Goal: Find specific page/section: Find specific page/section

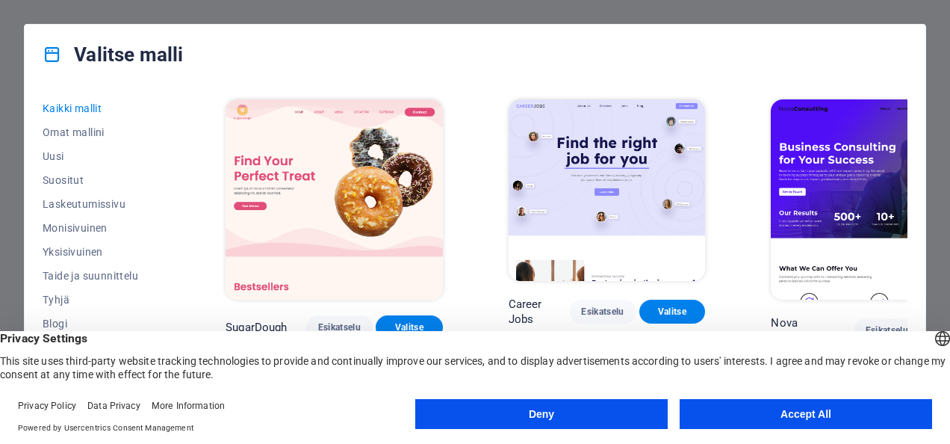
click at [769, 414] on button "Accept All" at bounding box center [806, 414] width 252 height 30
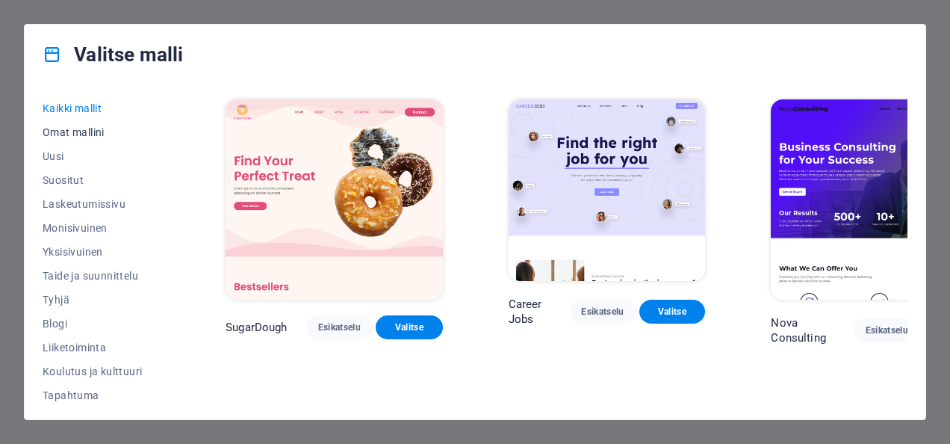
click at [71, 129] on span "Omat mallini" at bounding box center [101, 132] width 117 height 12
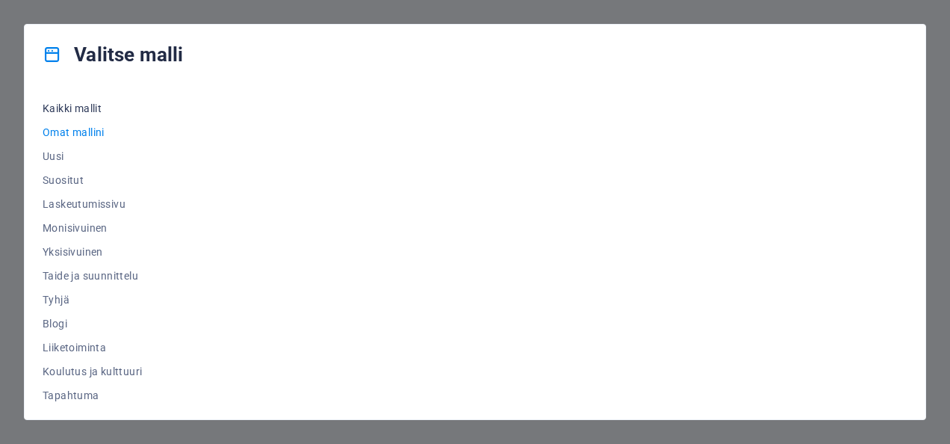
click at [72, 105] on span "Kaikki mallit" at bounding box center [101, 108] width 117 height 12
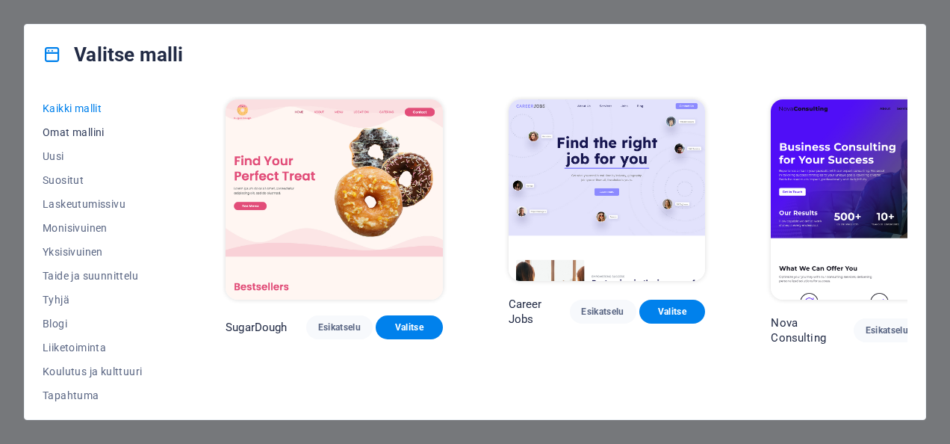
click at [72, 131] on span "Omat mallini" at bounding box center [101, 132] width 117 height 12
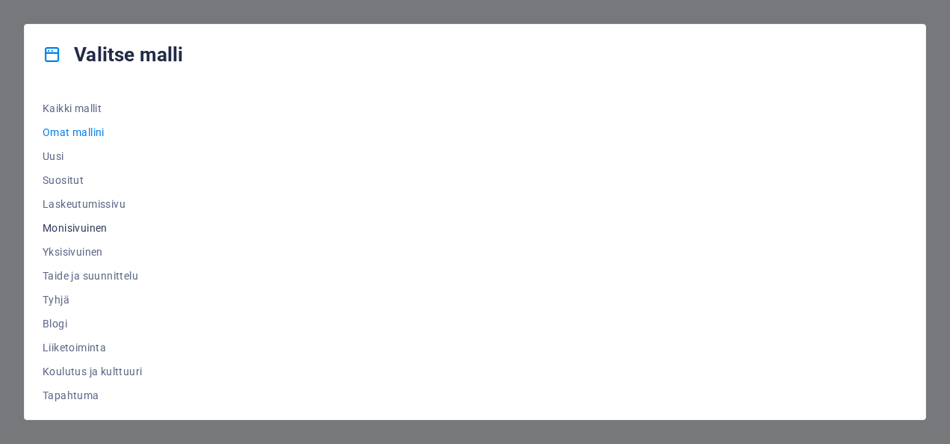
click at [85, 224] on span "Monisivuinen" at bounding box center [101, 228] width 117 height 12
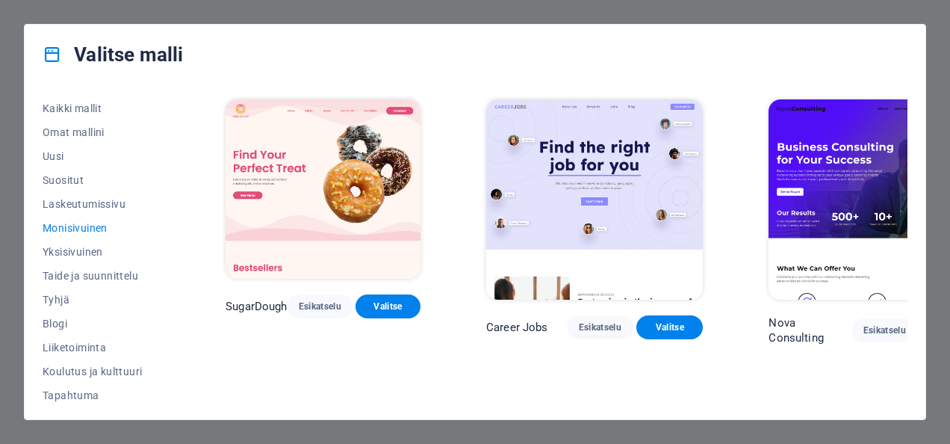
click at [85, 224] on span "Monisivuinen" at bounding box center [101, 228] width 117 height 12
click at [73, 103] on span "Kaikki mallit" at bounding box center [101, 108] width 117 height 12
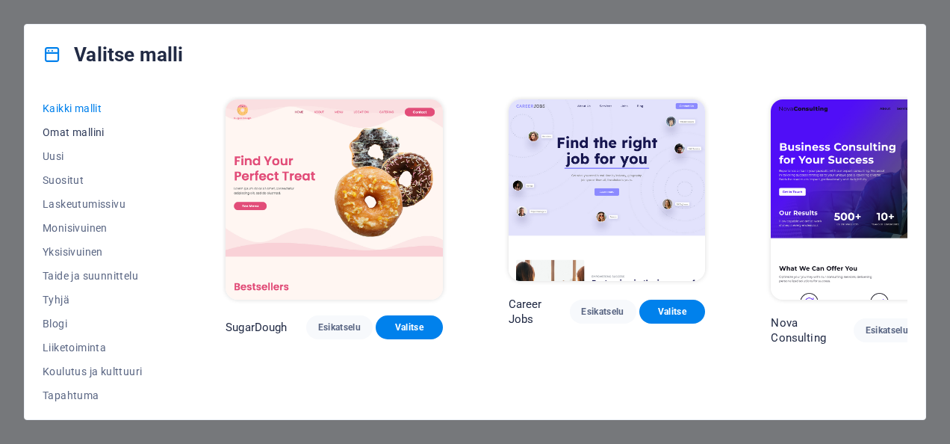
click at [59, 133] on span "Omat mallini" at bounding box center [101, 132] width 117 height 12
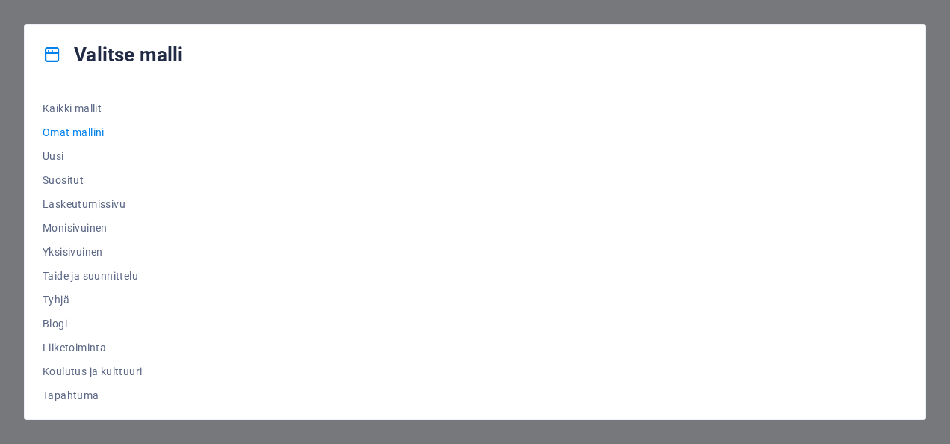
click at [61, 130] on span "Omat mallini" at bounding box center [101, 132] width 117 height 12
click at [62, 130] on span "Omat mallini" at bounding box center [101, 132] width 117 height 12
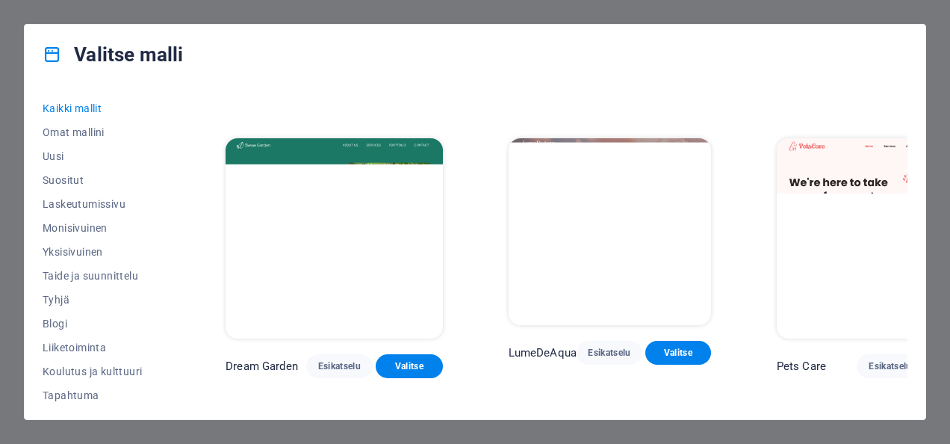
scroll to position [2787, 0]
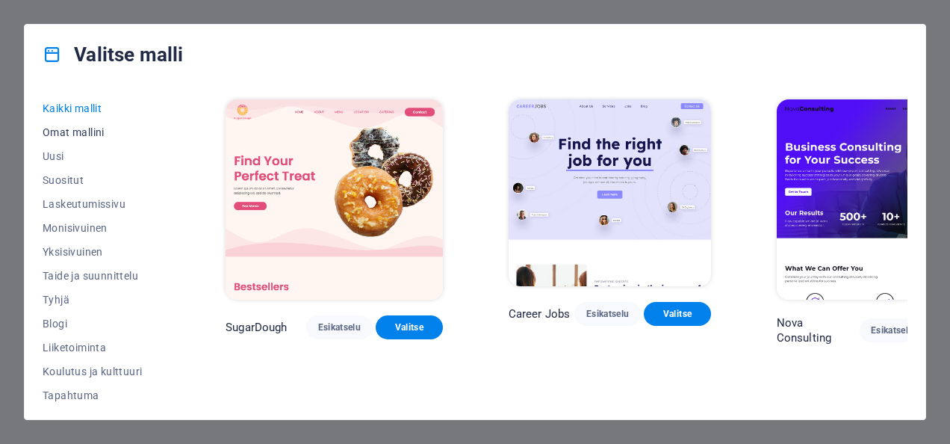
click at [90, 127] on span "Omat mallini" at bounding box center [101, 132] width 117 height 12
